Goal: Information Seeking & Learning: Check status

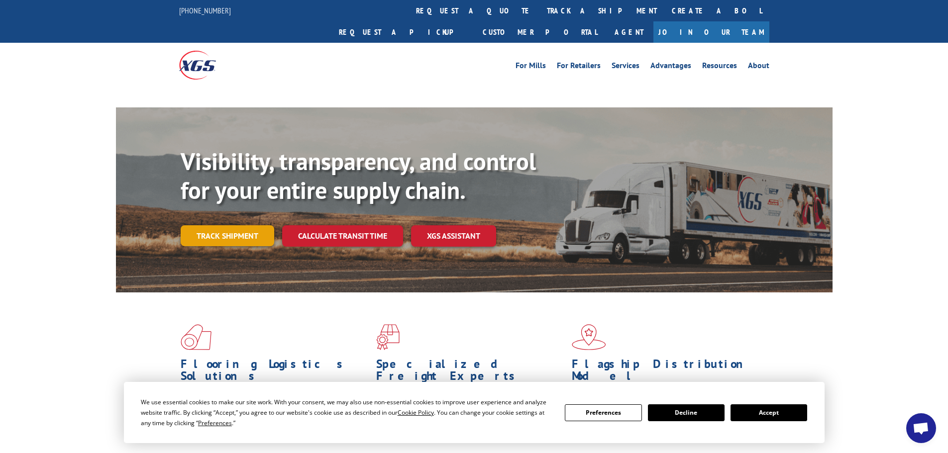
click at [250, 225] on link "Track shipment" at bounding box center [228, 235] width 94 height 21
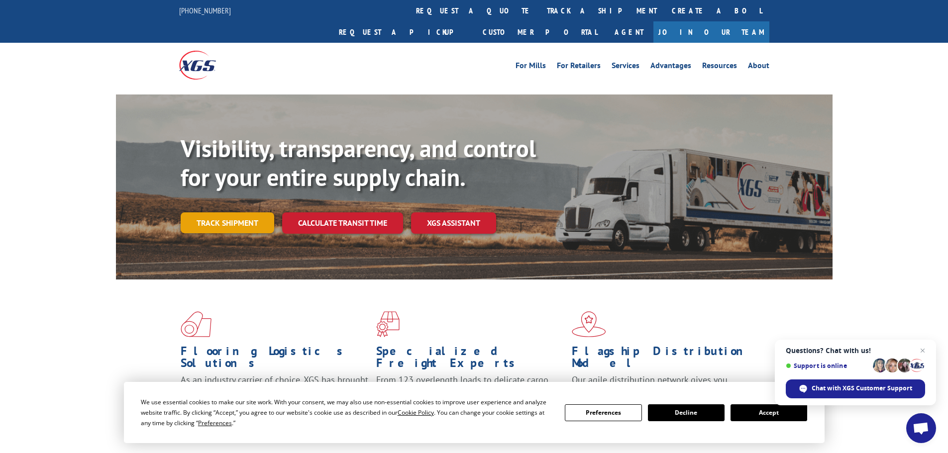
click at [225, 212] on link "Track shipment" at bounding box center [228, 222] width 94 height 21
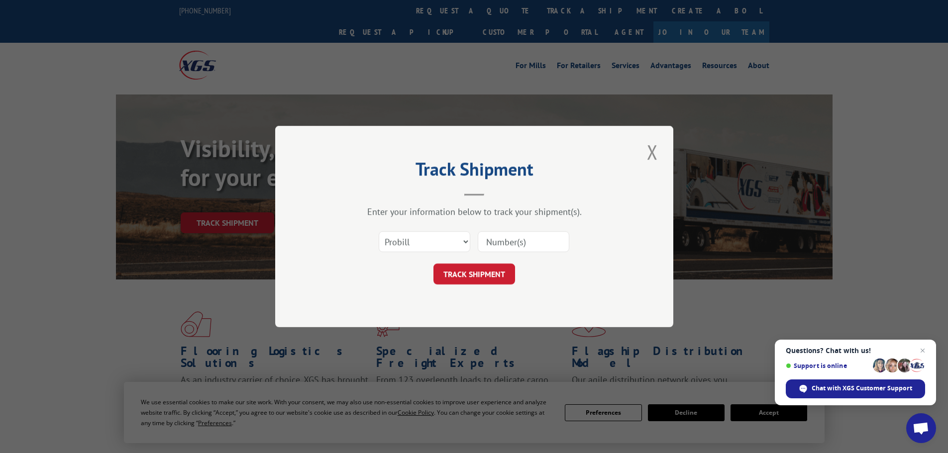
click at [496, 235] on input at bounding box center [524, 241] width 92 height 21
paste input "17462576"
type input "17462576"
click at [477, 270] on button "TRACK SHIPMENT" at bounding box center [474, 274] width 82 height 21
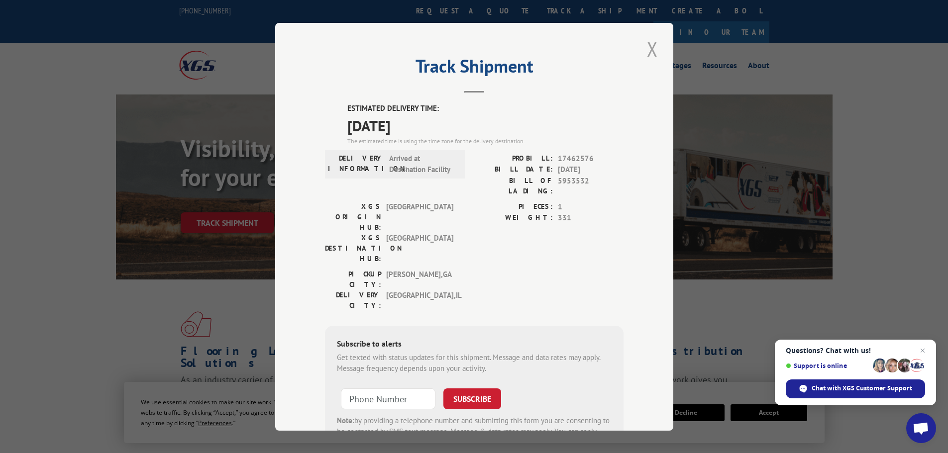
click at [648, 52] on button "Close modal" at bounding box center [652, 48] width 17 height 27
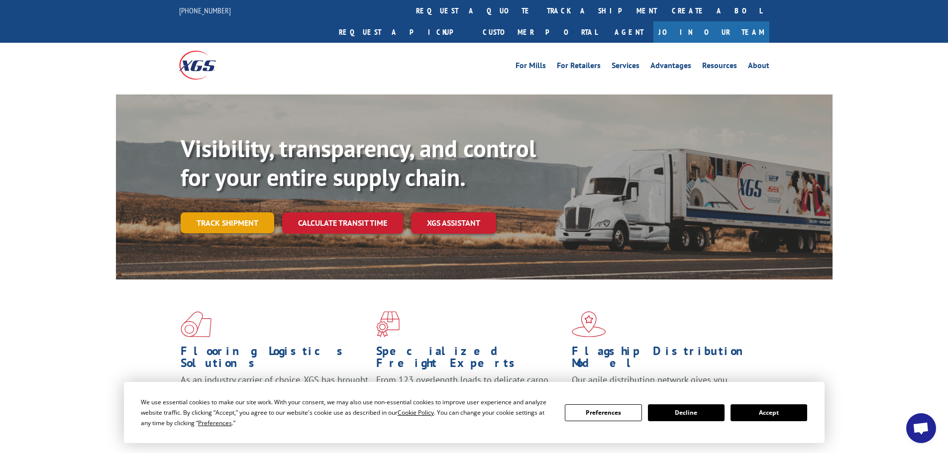
click at [201, 212] on link "Track shipment" at bounding box center [228, 222] width 94 height 21
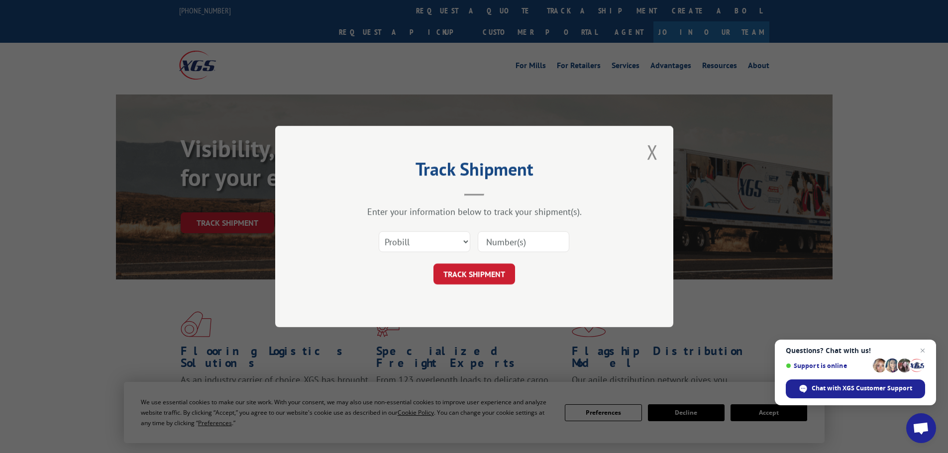
click at [487, 251] on input at bounding box center [524, 241] width 92 height 21
click at [440, 244] on select "Select category... Probill BOL PO" at bounding box center [425, 241] width 92 height 21
select select "po"
click at [379, 231] on select "Select category... Probill BOL PO" at bounding box center [425, 241] width 92 height 21
click at [504, 241] on input at bounding box center [524, 241] width 92 height 21
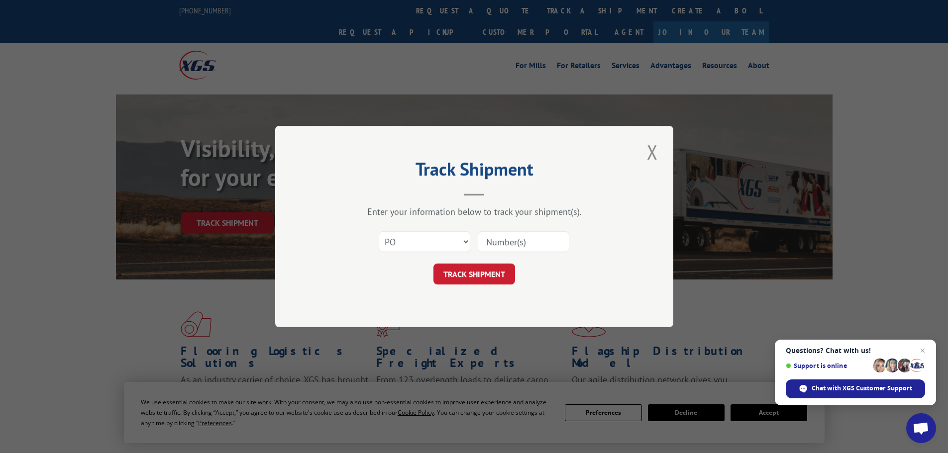
paste input "37537250"
type input "37537250"
click at [477, 267] on button "TRACK SHIPMENT" at bounding box center [474, 274] width 82 height 21
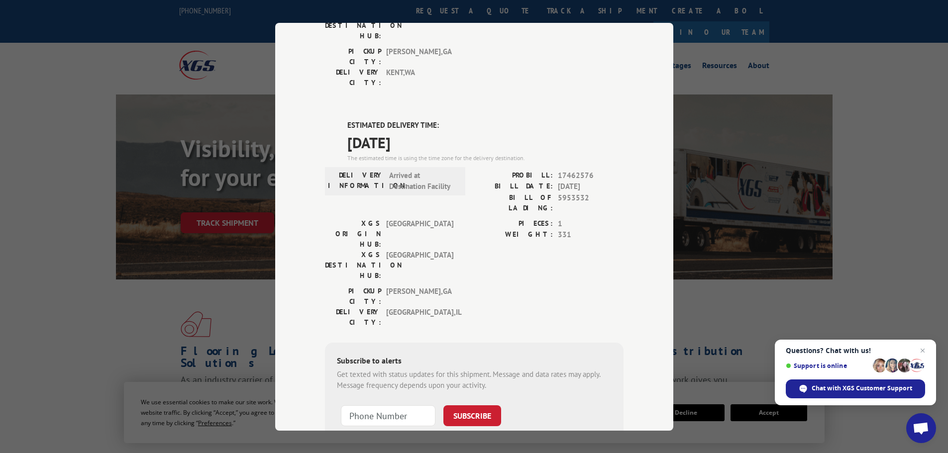
scroll to position [153, 0]
